Goal: Find specific page/section: Find specific page/section

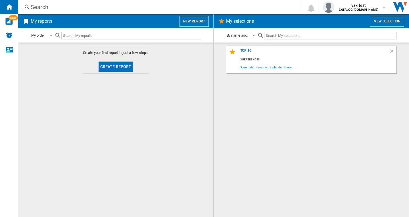
click at [45, 8] on div "Search" at bounding box center [159, 7] width 256 height 8
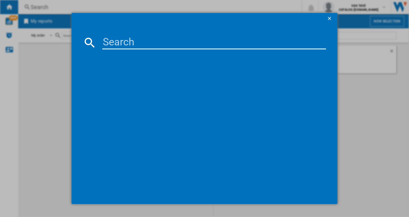
click at [111, 42] on input at bounding box center [214, 43] width 224 height 14
paste input "VAX CLSVB4CS GRAPHITE SILVER"
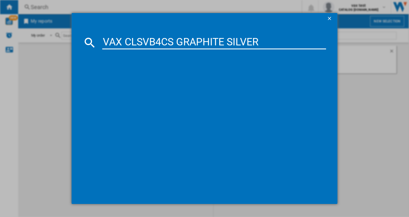
type input "VAX CLSVB4CS GRAPHITE SILVER"
click at [155, 80] on div "VAX CLSVB4CS GRAPHITE SILVER" at bounding box center [208, 80] width 218 height 6
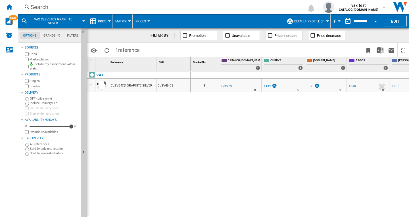
click at [39, 7] on div "Search" at bounding box center [159, 7] width 256 height 8
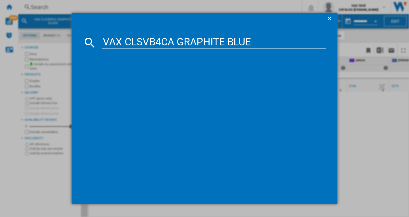
type input "VAX CLSVB4CA GRAPHITE BLUE"
click at [155, 80] on div "VAX CLSVB4CA GRAPHITE BLUE" at bounding box center [208, 80] width 218 height 6
